Goal: Task Accomplishment & Management: Manage account settings

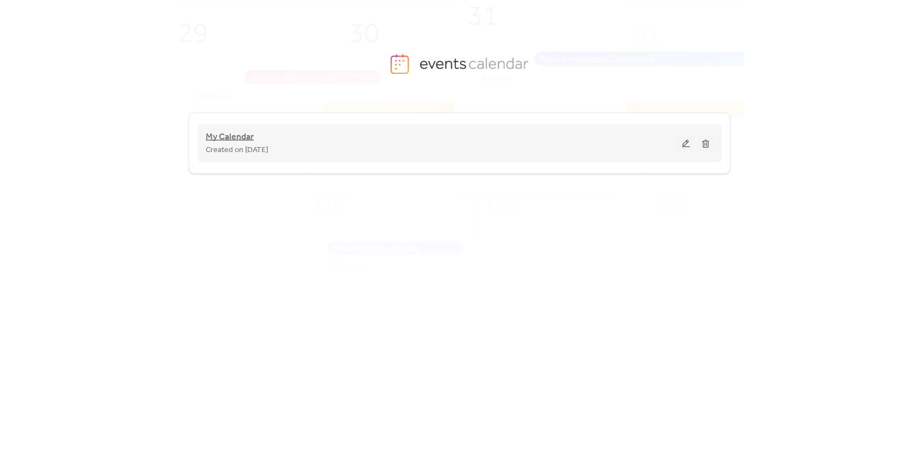
click at [213, 138] on span "My Calendar" at bounding box center [230, 137] width 48 height 13
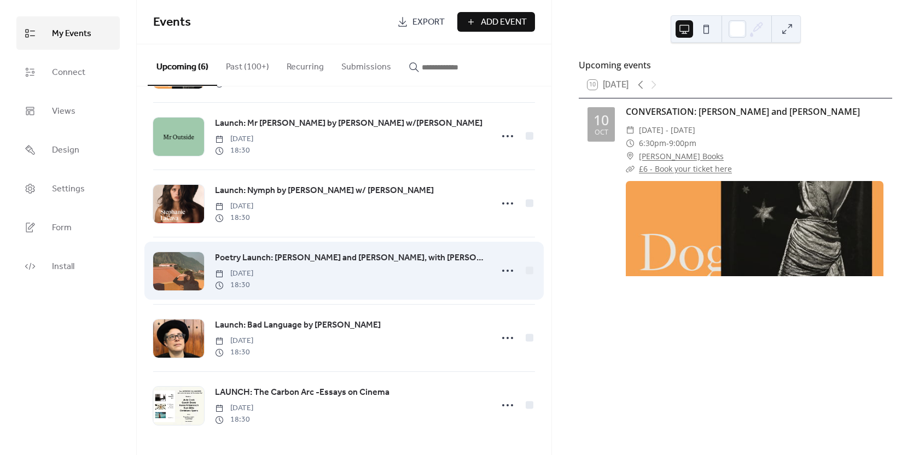
scroll to position [71, 0]
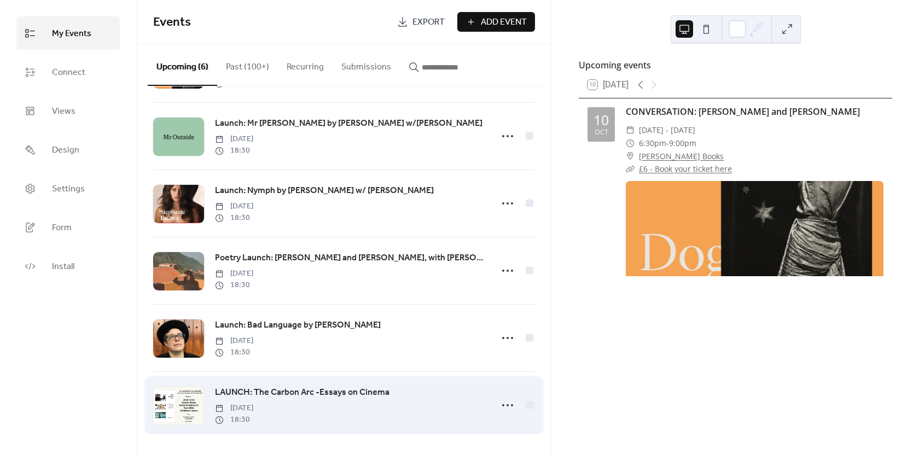
click at [296, 390] on span "LAUNCH: The Carbon Arc -Essays on Cinema" at bounding box center [302, 392] width 175 height 13
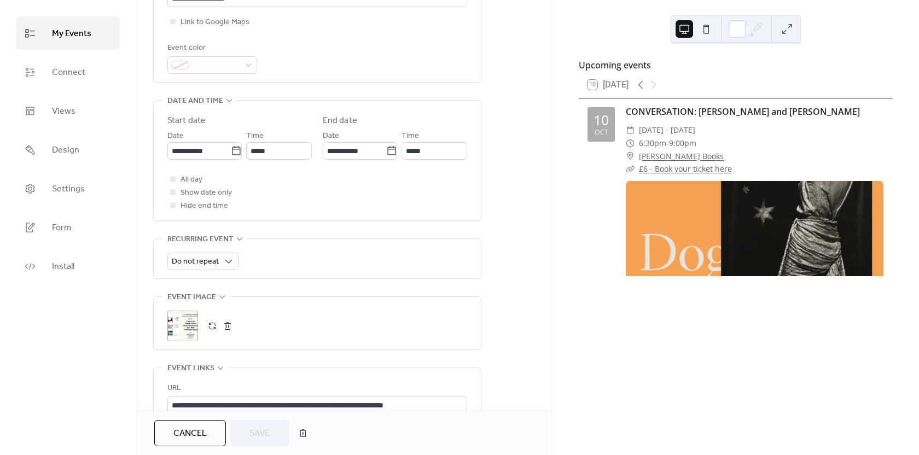
scroll to position [383, 0]
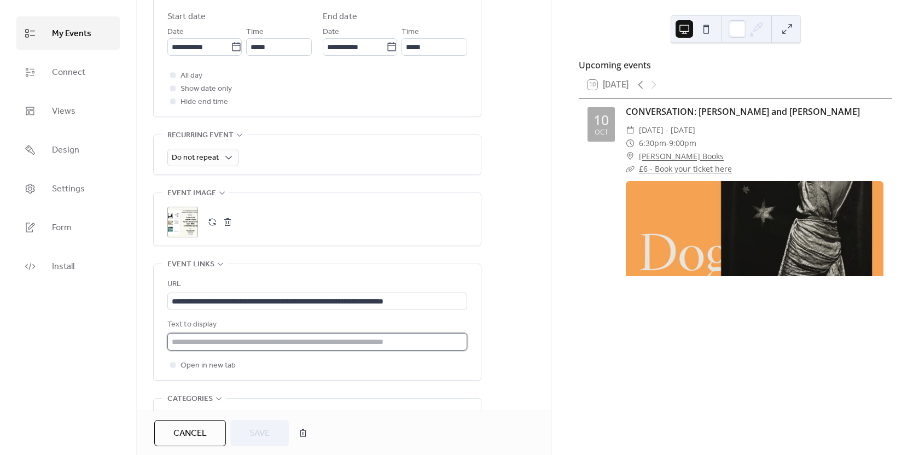
click at [307, 342] on input "text" at bounding box center [317, 342] width 300 height 18
type input "**********"
click at [252, 429] on span "Save" at bounding box center [260, 433] width 20 height 13
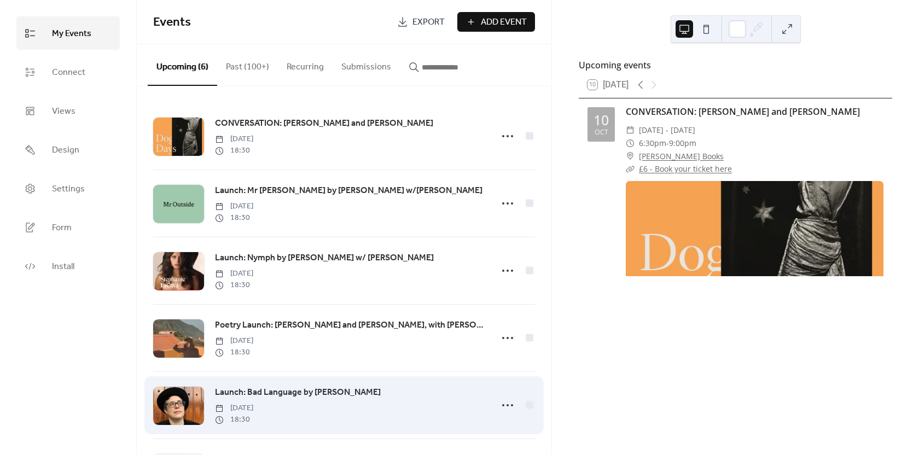
click at [236, 390] on span "Launch: Bad Language by [PERSON_NAME]" at bounding box center [298, 392] width 166 height 13
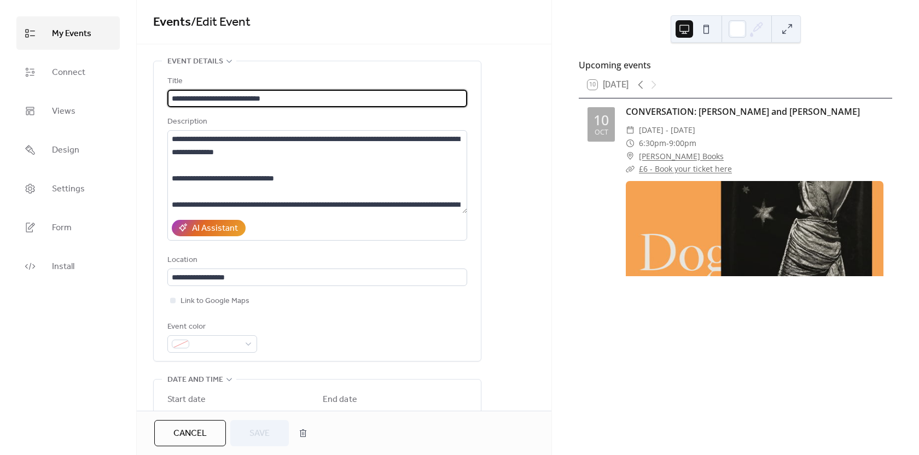
scroll to position [274, 0]
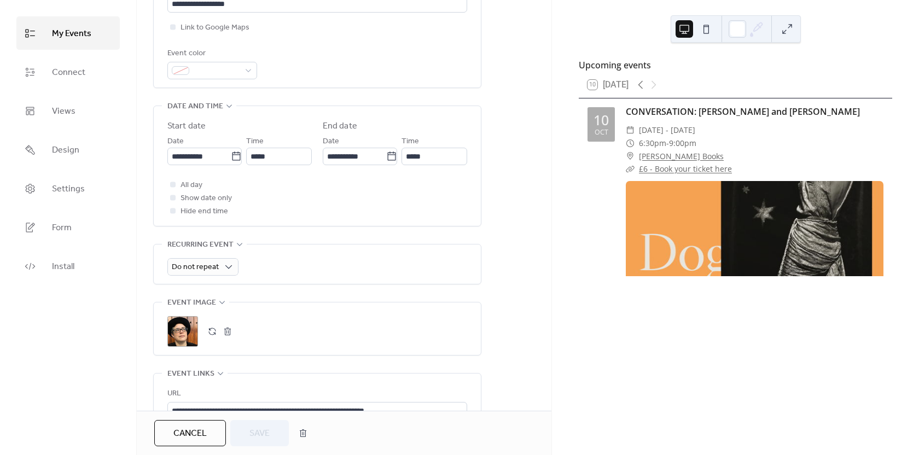
click at [217, 333] on button "button" at bounding box center [212, 331] width 15 height 15
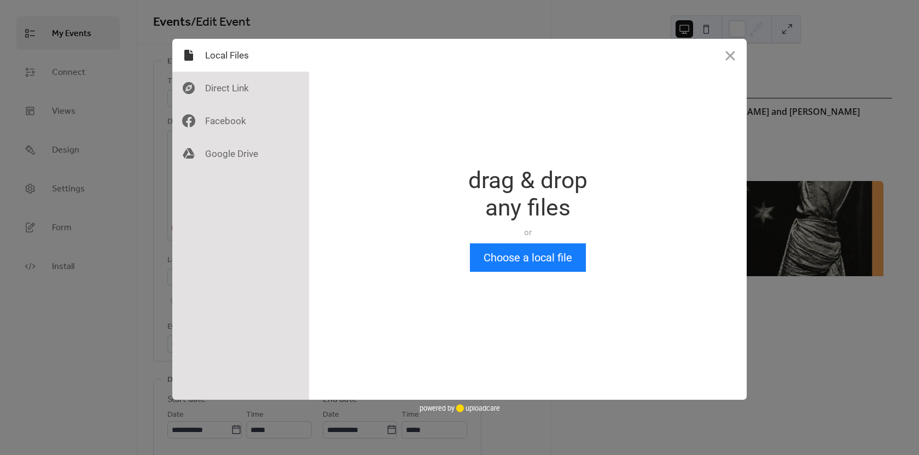
scroll to position [0, 0]
click at [526, 258] on button "Choose a local file" at bounding box center [528, 258] width 116 height 28
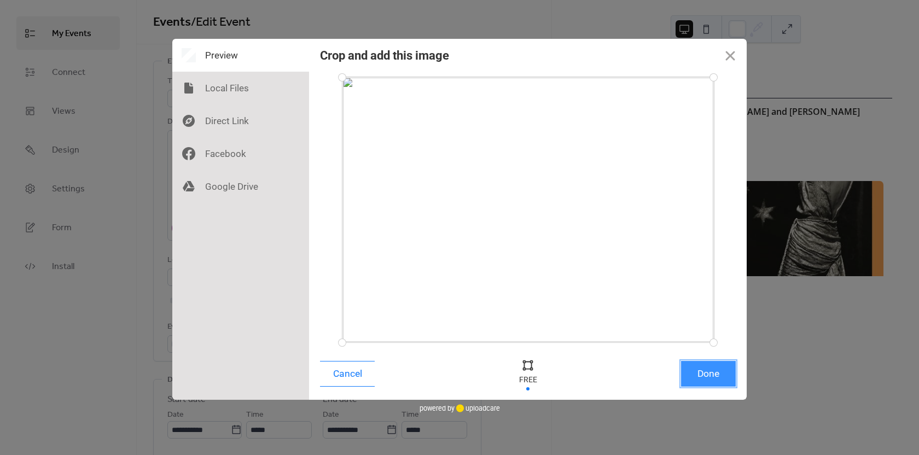
click at [706, 380] on button "Done" at bounding box center [708, 374] width 55 height 26
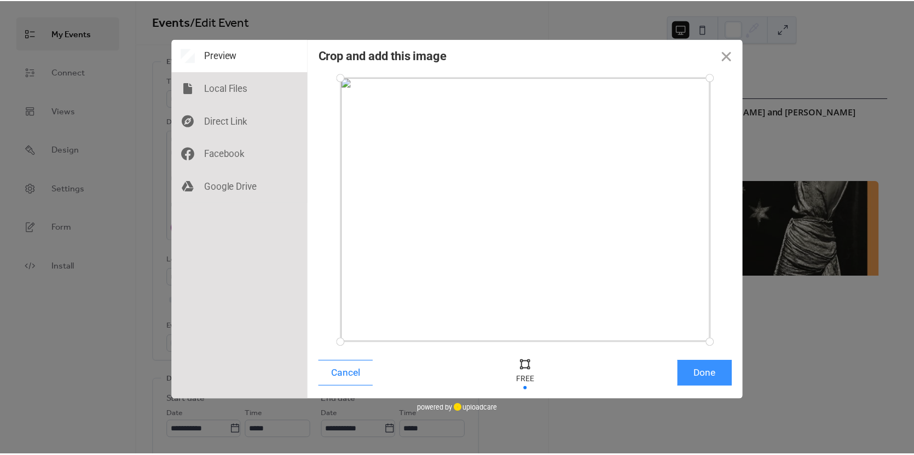
scroll to position [400, 0]
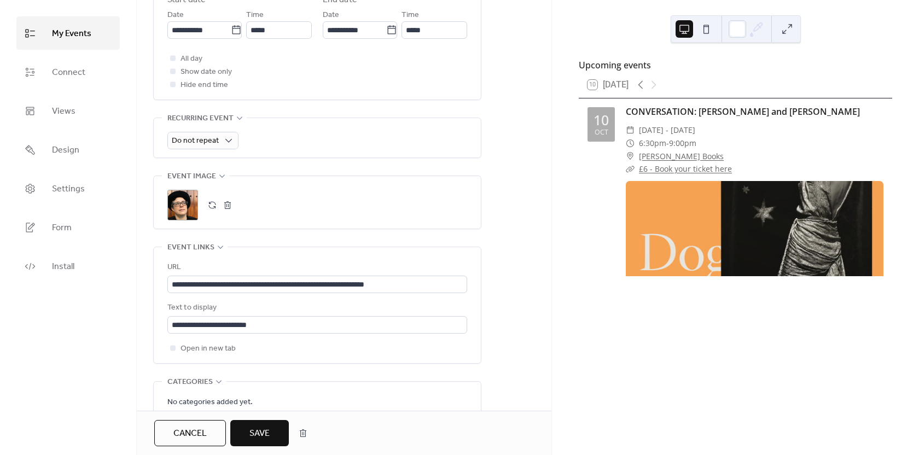
click at [250, 427] on span "Save" at bounding box center [260, 433] width 20 height 13
